Goal: Task Accomplishment & Management: Manage account settings

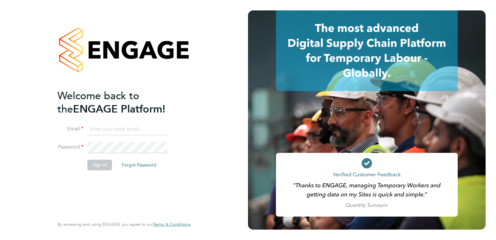
type input "michael.potts@servicecare.org.uk"
click at [92, 163] on button "Sign In" at bounding box center [99, 164] width 25 height 10
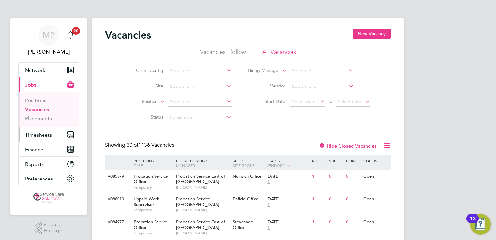
click at [34, 140] on button "Timesheets" at bounding box center [48, 134] width 60 height 14
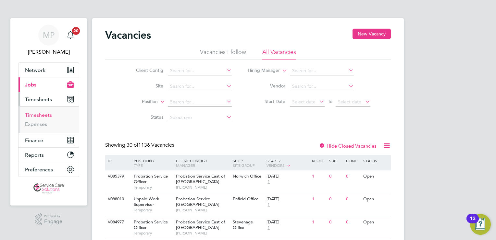
click at [35, 115] on link "Timesheets" at bounding box center [38, 115] width 27 height 6
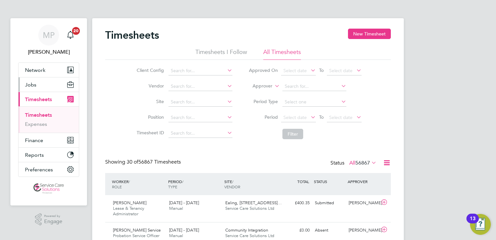
click at [34, 87] on button "Jobs" at bounding box center [48, 84] width 60 height 14
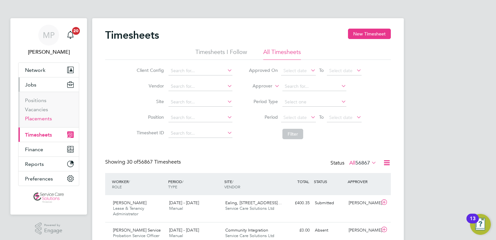
click at [40, 119] on link "Placements" at bounding box center [38, 118] width 27 height 6
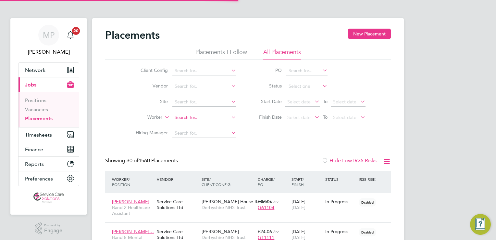
click at [181, 119] on input at bounding box center [204, 117] width 64 height 9
click at [183, 119] on input at bounding box center [204, 117] width 64 height 9
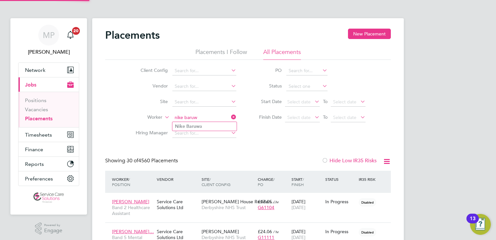
click at [201, 128] on li "Nike Baruw a" at bounding box center [204, 126] width 64 height 9
type input "Nike Baruwa"
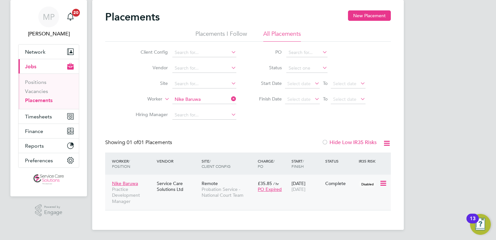
click at [288, 198] on div "Nike Baruwa Practice Development Manager Service Care Solutions Ltd Remote Prob…" at bounding box center [248, 191] width 286 height 35
click at [270, 199] on div "Nike Baruwa Practice Development Manager Service Care Solutions Ltd Remote Prob…" at bounding box center [248, 191] width 286 height 35
click at [383, 185] on icon at bounding box center [382, 183] width 6 height 8
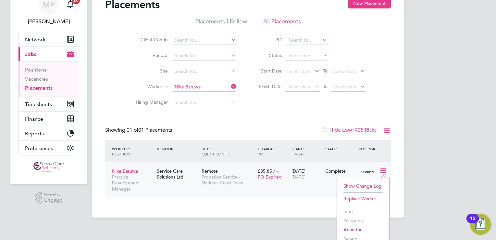
scroll to position [37, 0]
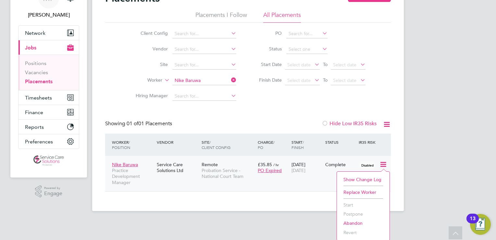
click at [229, 190] on div "Nike Baruwa Practice Development Manager Service Care Solutions Ltd Remote Prob…" at bounding box center [248, 172] width 286 height 35
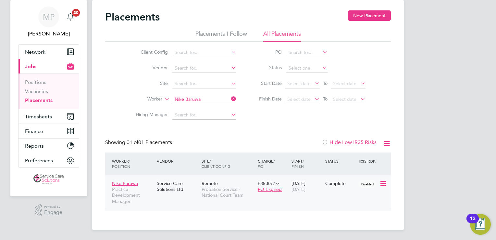
click at [186, 187] on div "Service Care Solutions Ltd" at bounding box center [177, 186] width 45 height 18
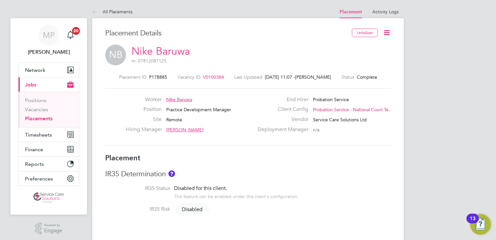
click at [212, 76] on span "V0100384" at bounding box center [213, 77] width 21 height 6
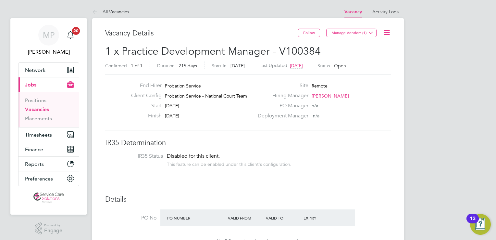
drag, startPoint x: 209, startPoint y: 115, endPoint x: 184, endPoint y: 91, distance: 35.1
click at [184, 91] on div "End Hirer Probation Service Client Config Probation Service - National Court Te…" at bounding box center [190, 102] width 128 height 40
click at [331, 112] on div "PO Manager n/a" at bounding box center [324, 107] width 140 height 10
click at [200, 114] on div "Finish [DATE]" at bounding box center [190, 117] width 128 height 10
drag, startPoint x: 193, startPoint y: 118, endPoint x: 116, endPoint y: 82, distance: 85.7
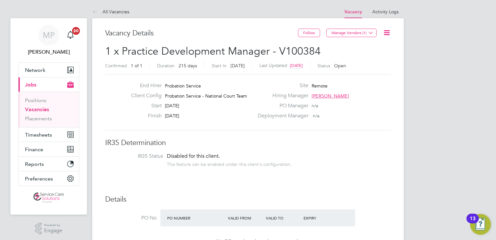
click at [116, 82] on div "End Hirer Probation Service Client Config Probation Service - National Court Te…" at bounding box center [248, 102] width 291 height 40
click at [211, 117] on div "Finish [DATE]" at bounding box center [190, 117] width 128 height 10
drag, startPoint x: 192, startPoint y: 115, endPoint x: 152, endPoint y: 85, distance: 50.1
click at [152, 85] on div "End Hirer Probation Service Client Config Probation Service - National Court Te…" at bounding box center [190, 102] width 128 height 40
click at [242, 97] on span "Probation Service - National Court Team" at bounding box center [206, 96] width 82 height 6
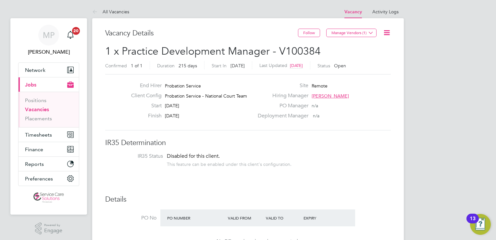
click at [386, 32] on icon at bounding box center [387, 33] width 8 height 8
click at [367, 46] on li "Edit Vacancy e" at bounding box center [371, 47] width 38 height 9
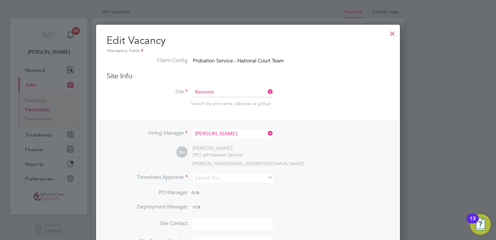
drag, startPoint x: 393, startPoint y: 33, endPoint x: 289, endPoint y: 61, distance: 108.1
click at [391, 33] on div at bounding box center [393, 32] width 12 height 12
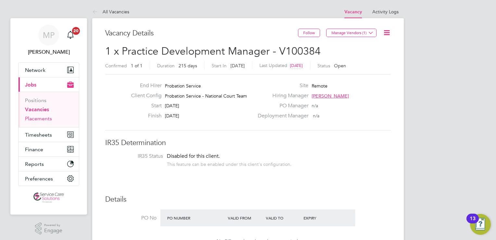
click at [44, 120] on link "Placements" at bounding box center [38, 118] width 27 height 6
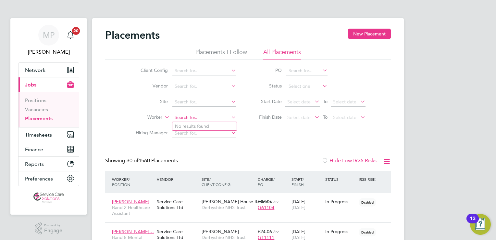
click at [185, 119] on input at bounding box center [204, 117] width 64 height 9
click at [191, 127] on b "Baruwa" at bounding box center [194, 126] width 16 height 6
type input "Nike Baruwa"
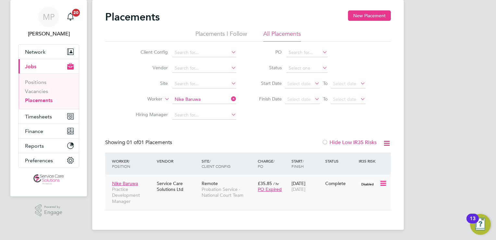
click at [265, 195] on div "£35.85 / hr PO Expired" at bounding box center [273, 186] width 34 height 18
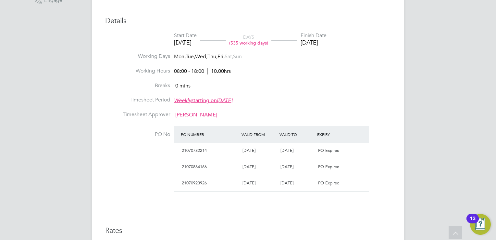
scroll to position [260, 0]
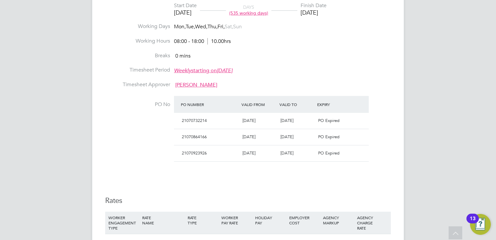
drag, startPoint x: 266, startPoint y: 153, endPoint x: 276, endPoint y: 153, distance: 9.4
click at [255, 153] on span "[DATE]" at bounding box center [248, 153] width 13 height 6
click at [347, 152] on div "PO Expired" at bounding box center [334, 153] width 38 height 11
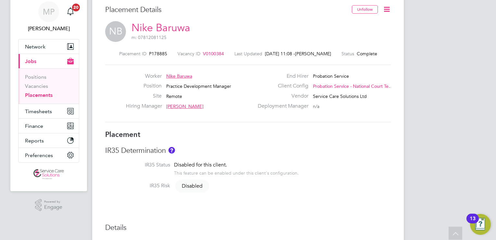
scroll to position [0, 0]
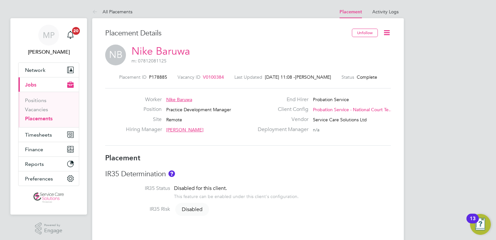
click at [388, 34] on icon at bounding box center [387, 33] width 8 height 8
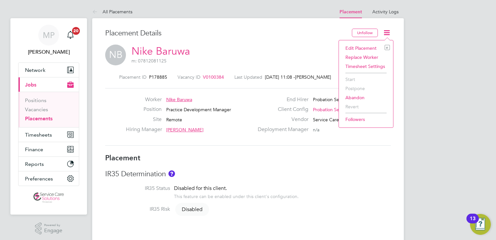
click at [374, 47] on li "Edit Placement e" at bounding box center [366, 47] width 48 height 9
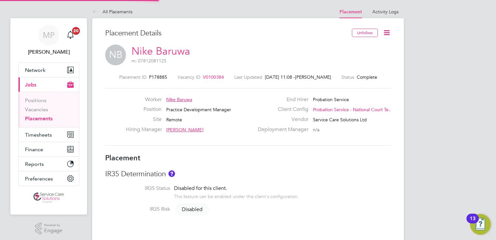
type input "[PERSON_NAME]"
type input "[DATE]"
type input "08:00"
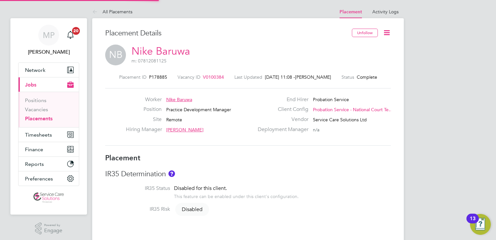
type input "18:00"
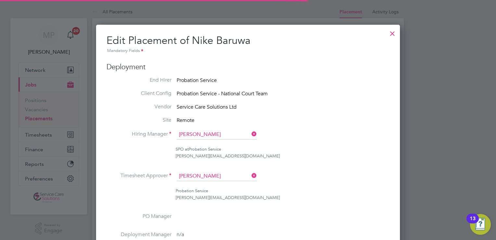
scroll to position [8, 283]
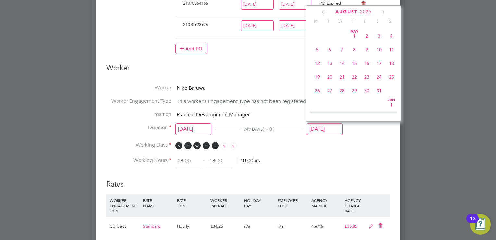
click at [320, 128] on input "[DATE]" at bounding box center [325, 129] width 36 height 12
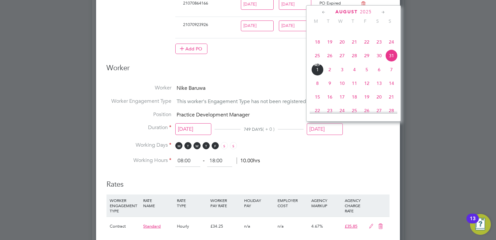
click at [383, 13] on icon at bounding box center [383, 12] width 6 height 7
click at [383, 14] on icon at bounding box center [383, 12] width 6 height 7
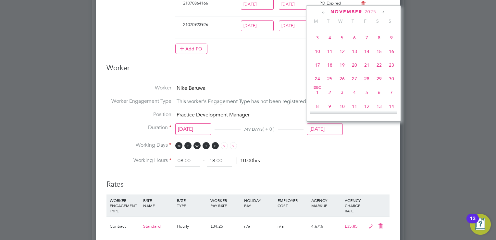
click at [383, 14] on icon at bounding box center [383, 12] width 6 height 7
click at [391, 96] on span "4" at bounding box center [391, 90] width 12 height 12
type input "04 Jan 2026"
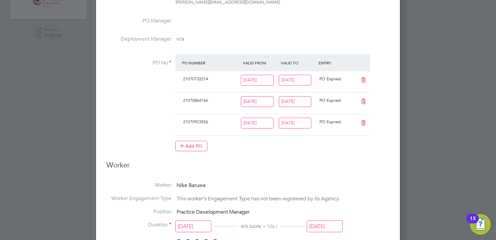
scroll to position [195, 0]
click at [292, 124] on input "[DATE]" at bounding box center [295, 123] width 33 height 11
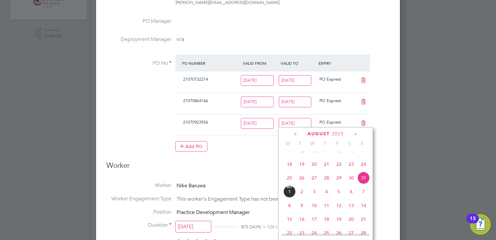
drag, startPoint x: 292, startPoint y: 124, endPoint x: 357, endPoint y: 135, distance: 66.2
click at [357, 135] on icon at bounding box center [355, 133] width 6 height 7
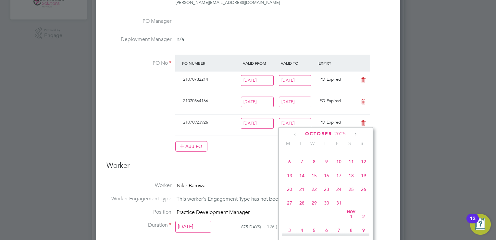
click at [357, 135] on icon at bounding box center [355, 133] width 6 height 7
click at [363, 218] on span "4" at bounding box center [363, 212] width 12 height 12
type input "04 Jan 2026"
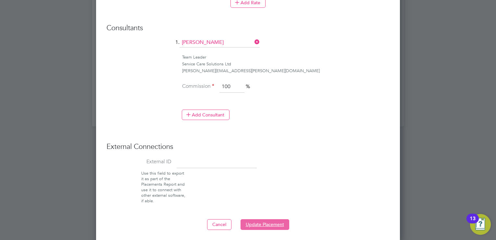
click at [261, 221] on button "Update Placement" at bounding box center [264, 224] width 49 height 10
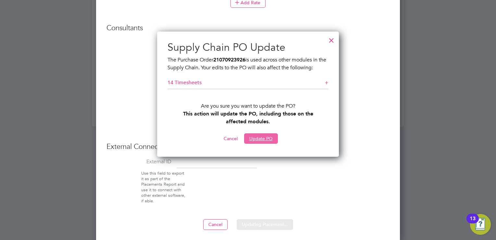
click at [254, 134] on button "Update PO" at bounding box center [261, 138] width 34 height 10
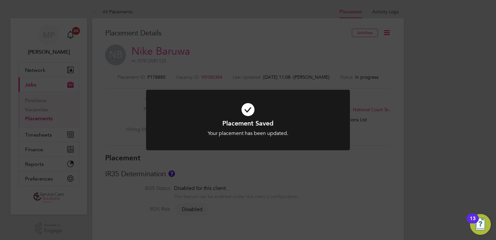
click at [314, 184] on div "Placement Saved Your placement has been updated. Cancel Okay" at bounding box center [248, 120] width 496 height 240
